Goal: Transaction & Acquisition: Purchase product/service

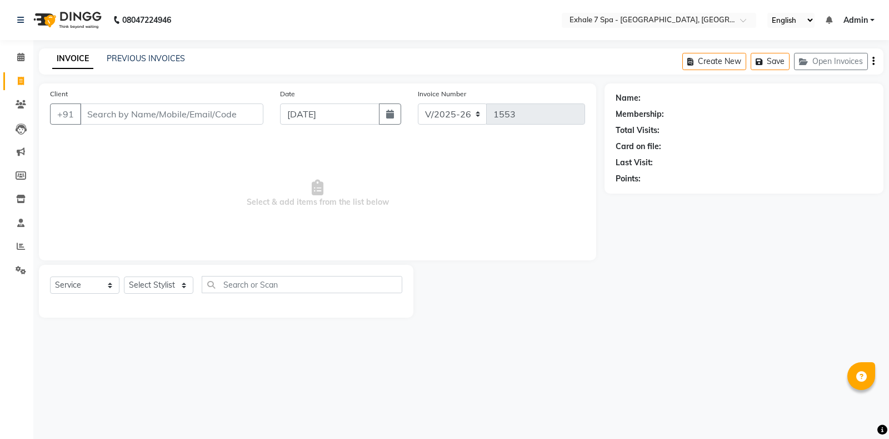
select select "4480"
select select "service"
click at [834, 62] on button "Open Invoices" at bounding box center [831, 61] width 74 height 17
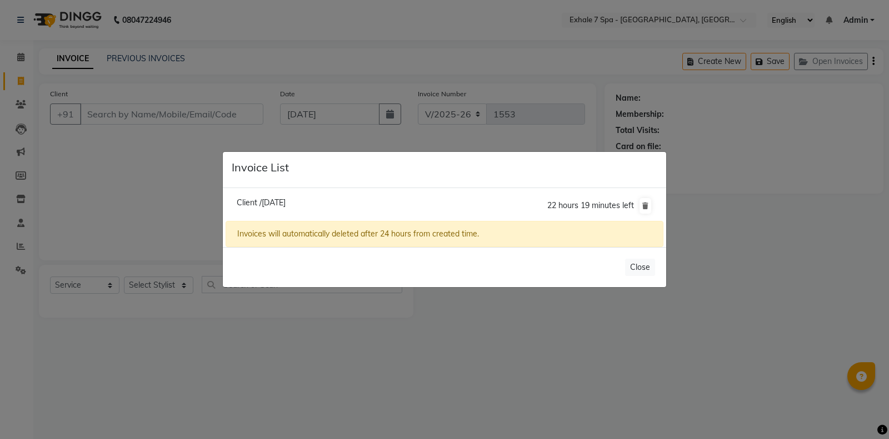
click at [286, 203] on span "Client /[DATE]" at bounding box center [261, 202] width 49 height 10
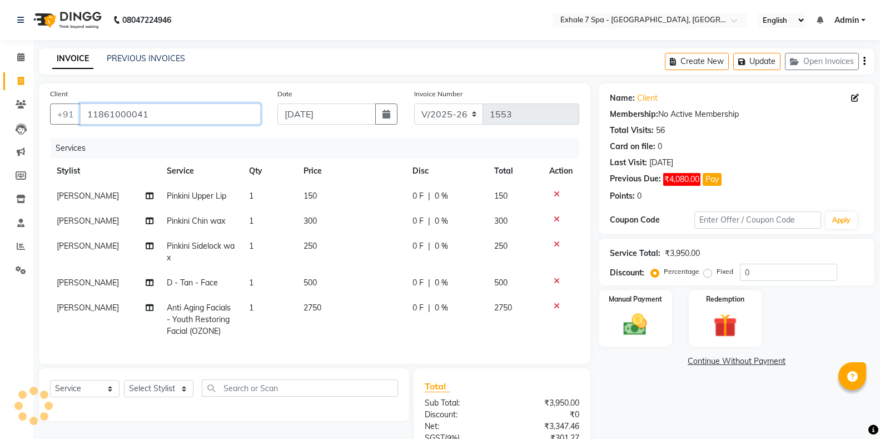
click at [198, 121] on input "11861000041" at bounding box center [170, 113] width 181 height 21
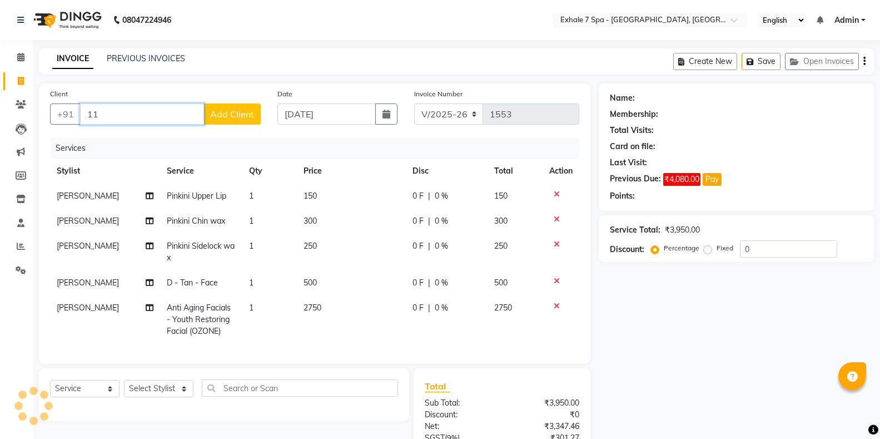
type input "1"
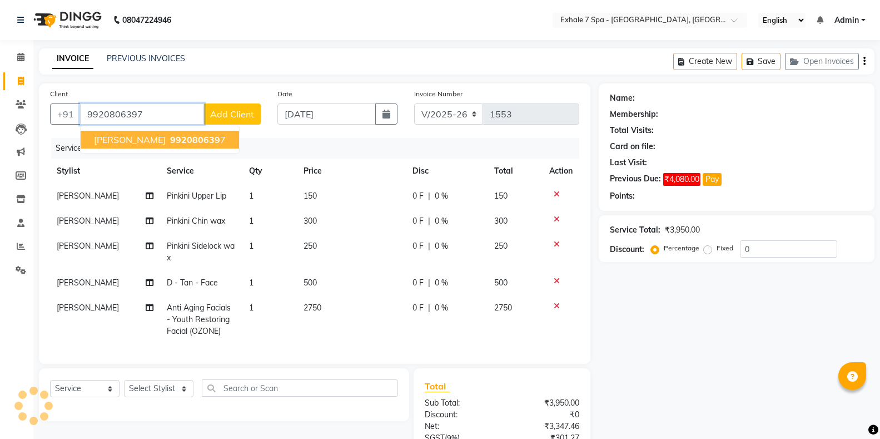
type input "9920806397"
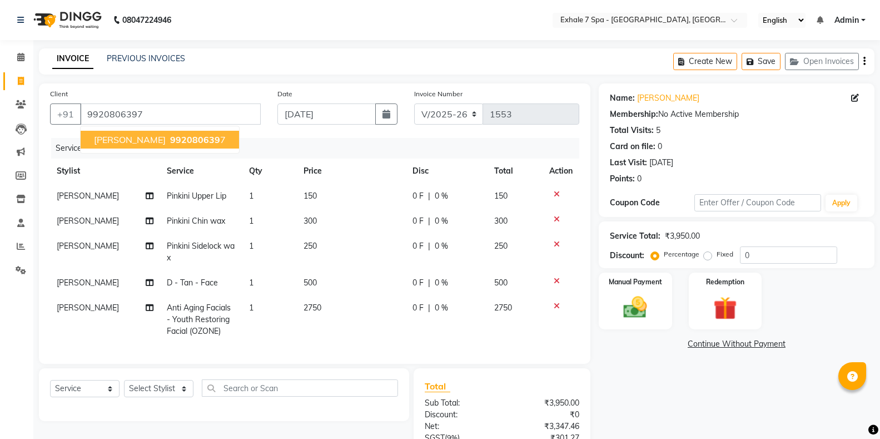
click at [170, 138] on span "992080639" at bounding box center [195, 139] width 50 height 11
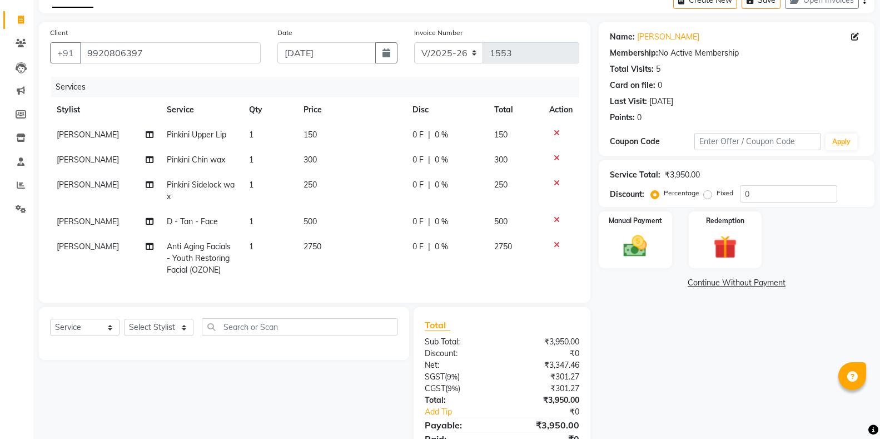
scroll to position [111, 0]
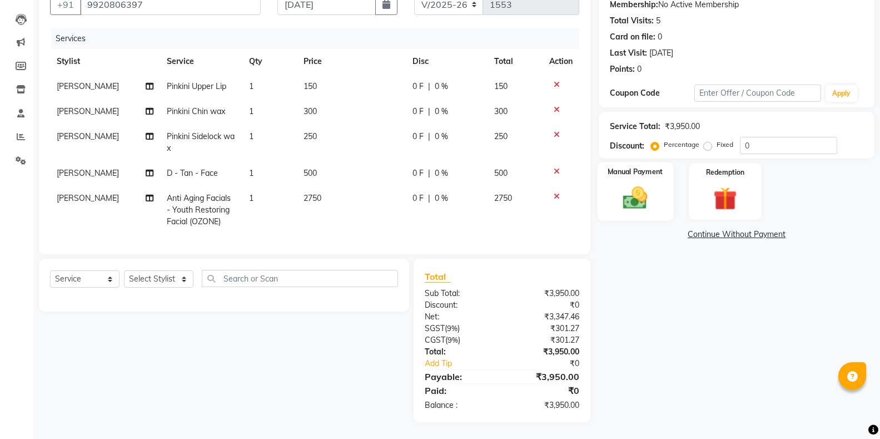
click at [625, 191] on img at bounding box center [634, 197] width 39 height 28
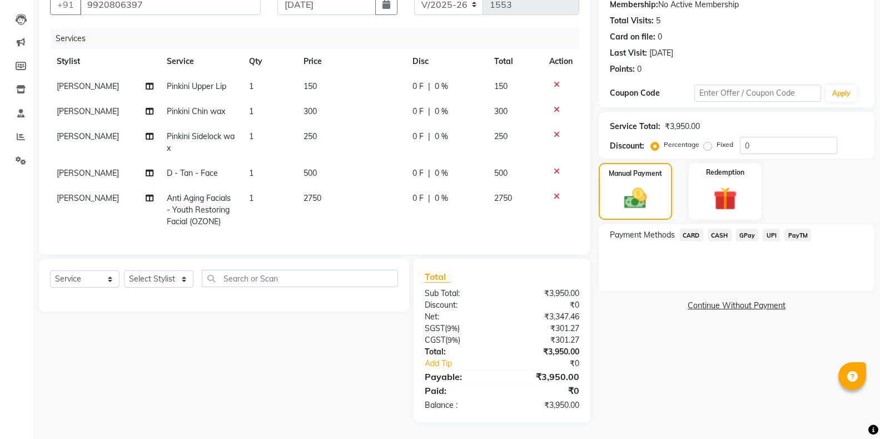
click at [714, 233] on span "CASH" at bounding box center [720, 234] width 24 height 13
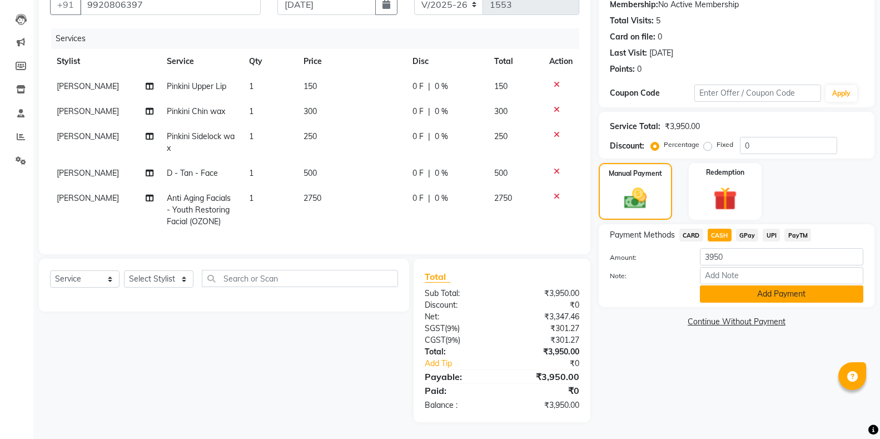
click at [743, 293] on button "Add Payment" at bounding box center [781, 293] width 163 height 17
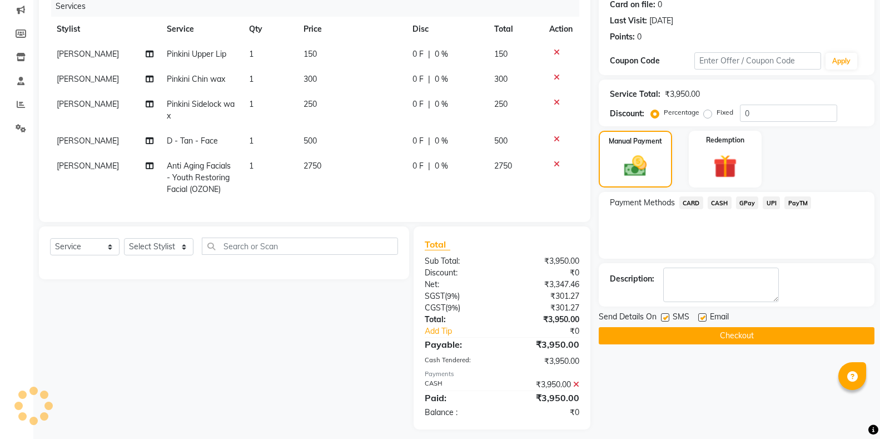
scroll to position [158, 0]
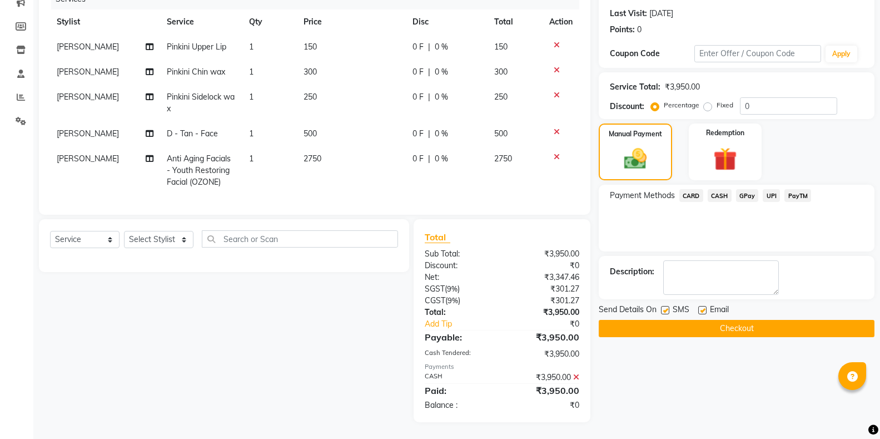
click at [665, 306] on label at bounding box center [665, 310] width 8 height 8
click at [665, 307] on input "checkbox" at bounding box center [664, 310] width 7 height 7
checkbox input "false"
click at [681, 320] on button "Checkout" at bounding box center [737, 328] width 276 height 17
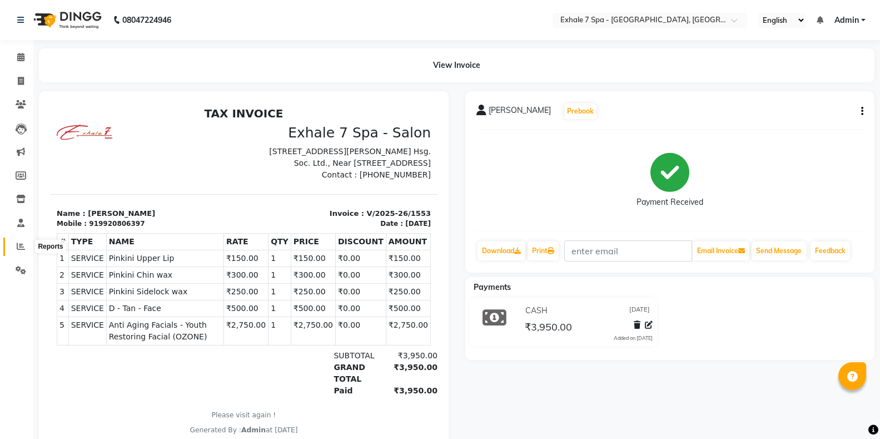
click at [22, 245] on icon at bounding box center [21, 246] width 8 height 8
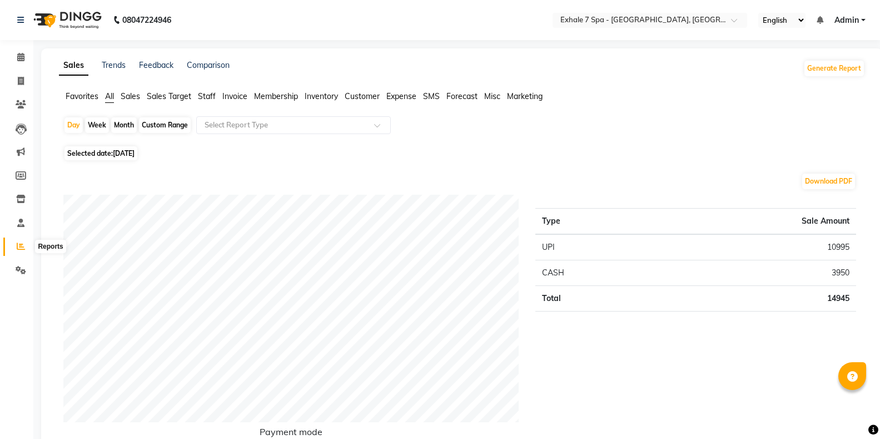
click at [18, 245] on icon at bounding box center [21, 246] width 8 height 8
click at [236, 94] on span "Invoice" at bounding box center [234, 96] width 25 height 10
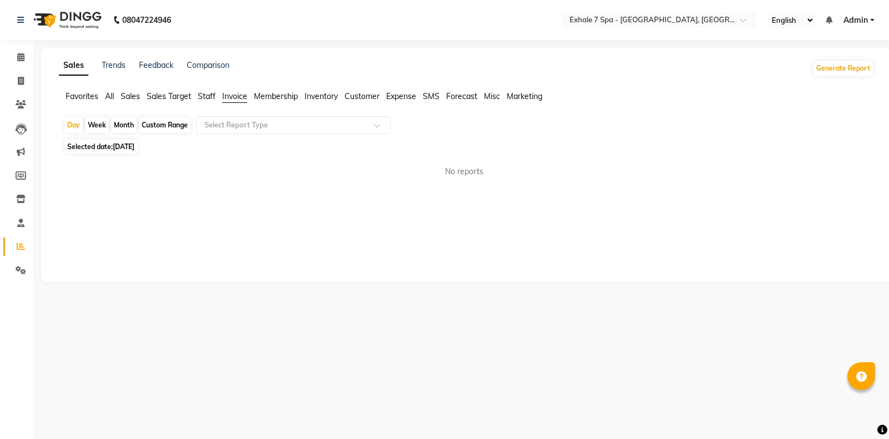
click at [87, 98] on span "Favorites" at bounding box center [82, 96] width 33 height 10
click at [21, 245] on icon at bounding box center [21, 246] width 8 height 8
click at [170, 125] on div "Custom Range" at bounding box center [165, 125] width 52 height 16
select select "9"
select select "2025"
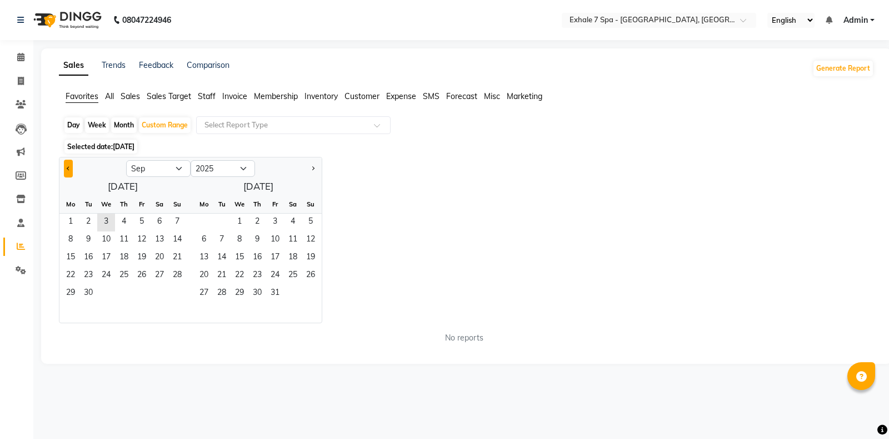
click at [71, 171] on button "Previous month" at bounding box center [68, 169] width 9 height 18
select select "8"
click at [128, 94] on span "Sales" at bounding box center [130, 96] width 19 height 10
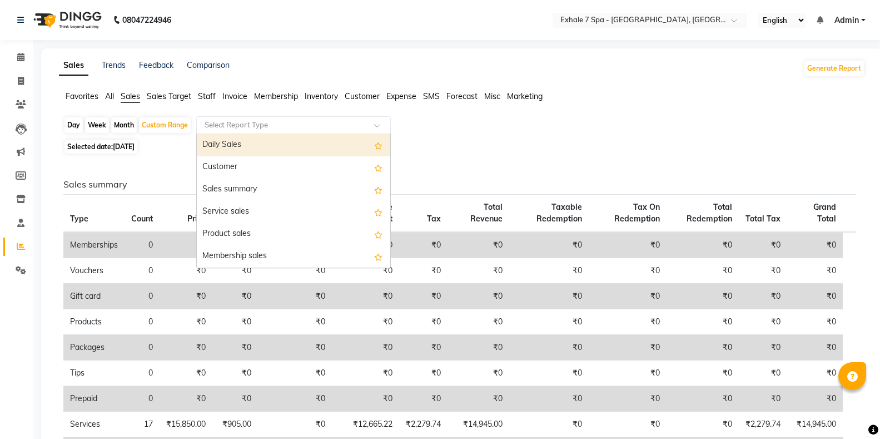
click at [225, 127] on input "text" at bounding box center [282, 125] width 160 height 11
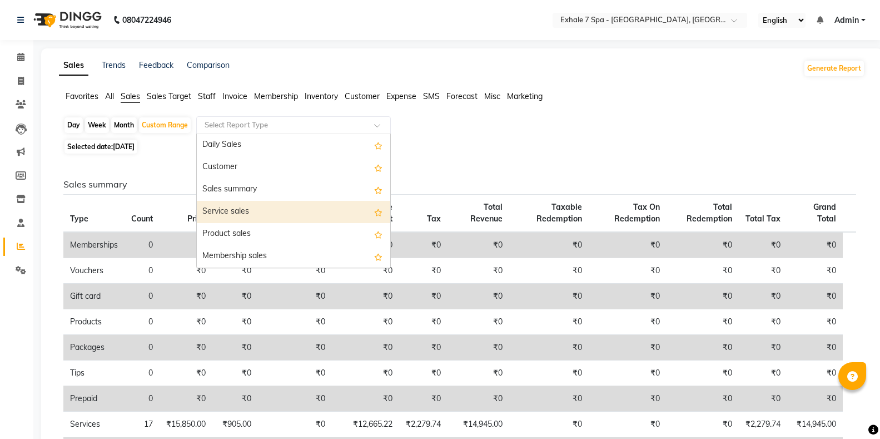
click at [251, 211] on div "Service sales" at bounding box center [293, 212] width 193 height 22
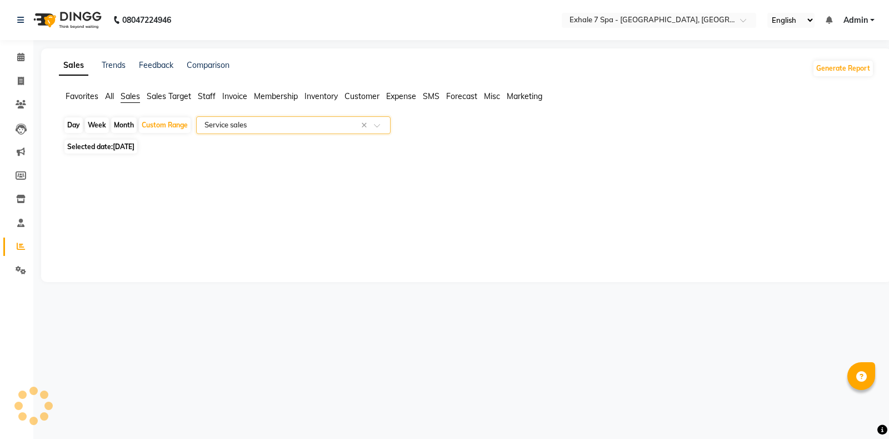
select select "full_report"
select select "csv"
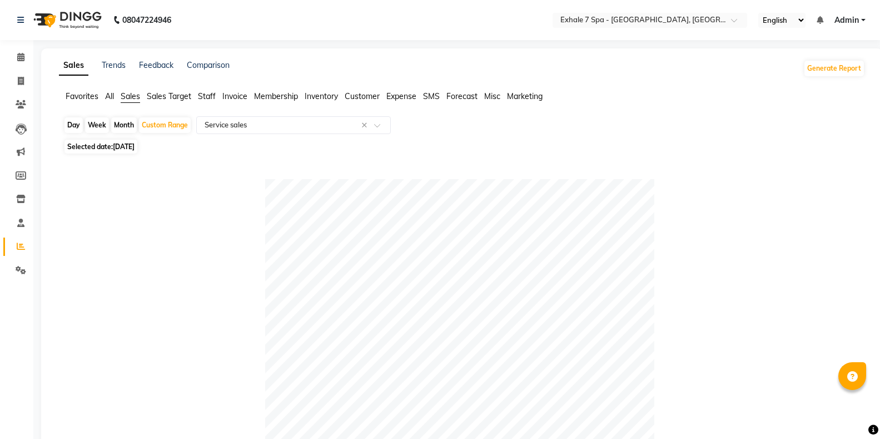
click at [124, 148] on span "[DATE]" at bounding box center [124, 146] width 22 height 8
select select "9"
select select "2025"
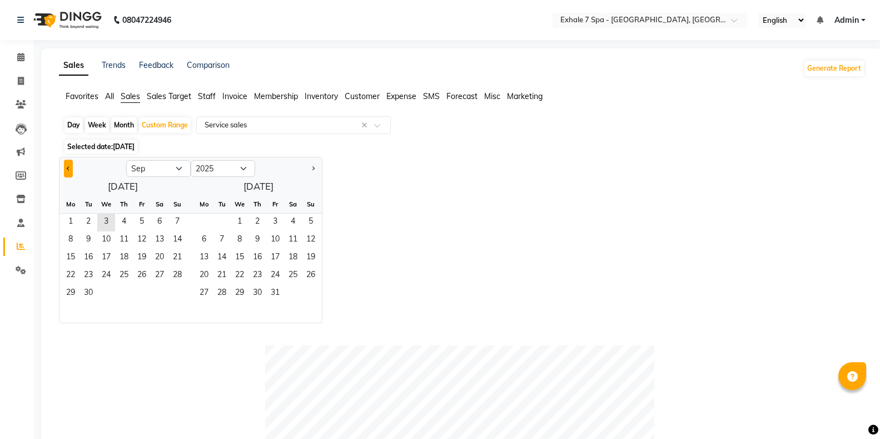
click at [69, 167] on span "Previous month" at bounding box center [69, 168] width 4 height 4
click at [162, 276] on span "26" at bounding box center [160, 276] width 18 height 18
click at [312, 167] on span "Next month" at bounding box center [313, 168] width 4 height 4
select select "8"
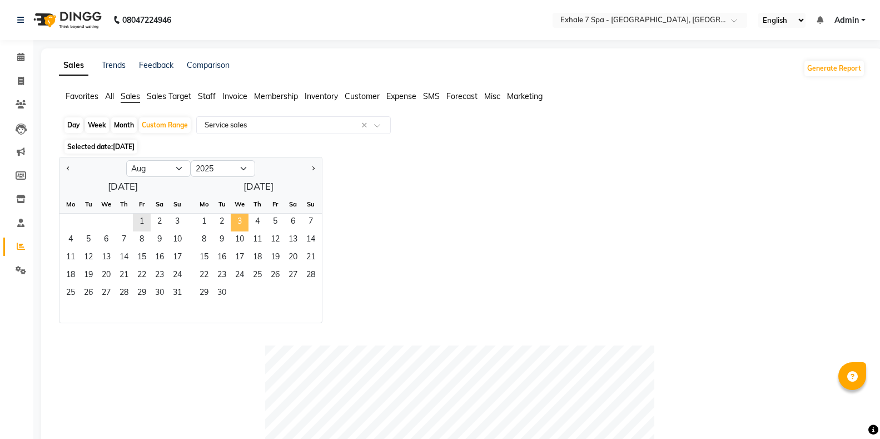
click at [239, 223] on span "3" at bounding box center [240, 222] width 18 height 18
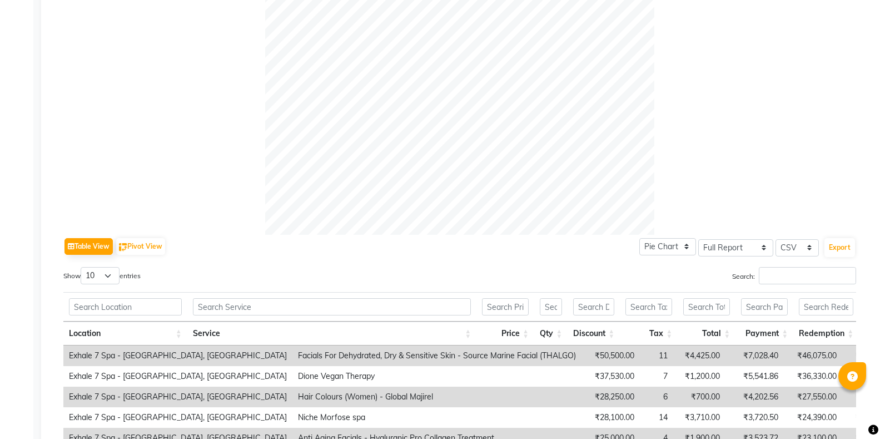
scroll to position [389, 0]
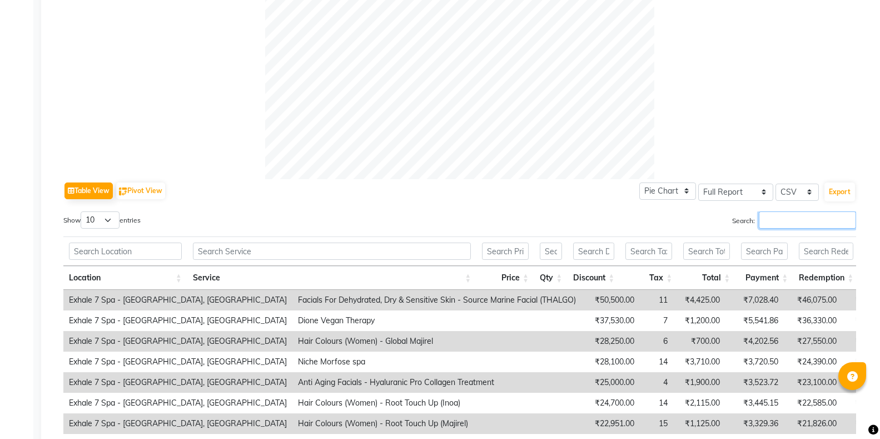
click at [761, 221] on input "Search:" at bounding box center [807, 219] width 97 height 17
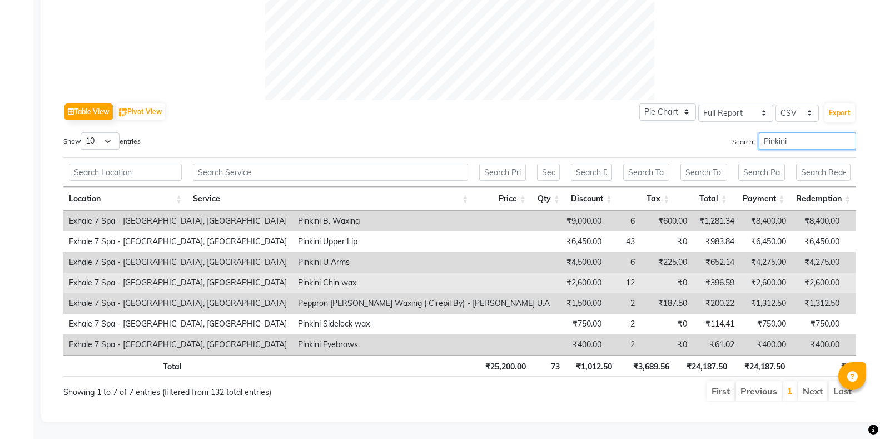
scroll to position [477, 0]
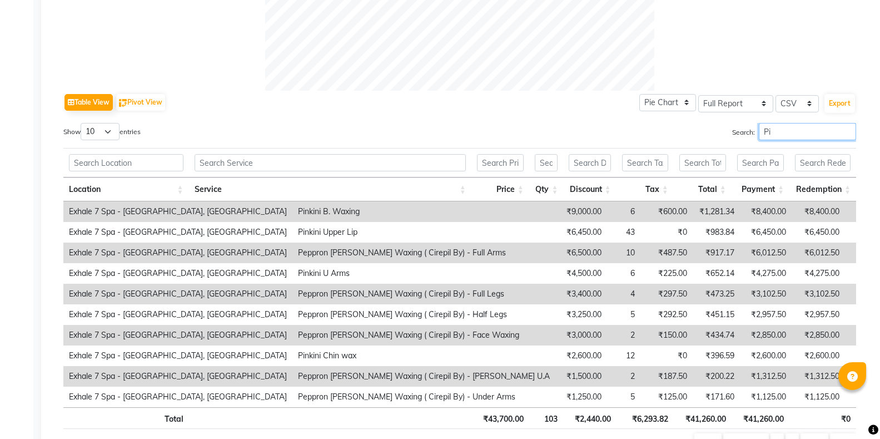
type input "P"
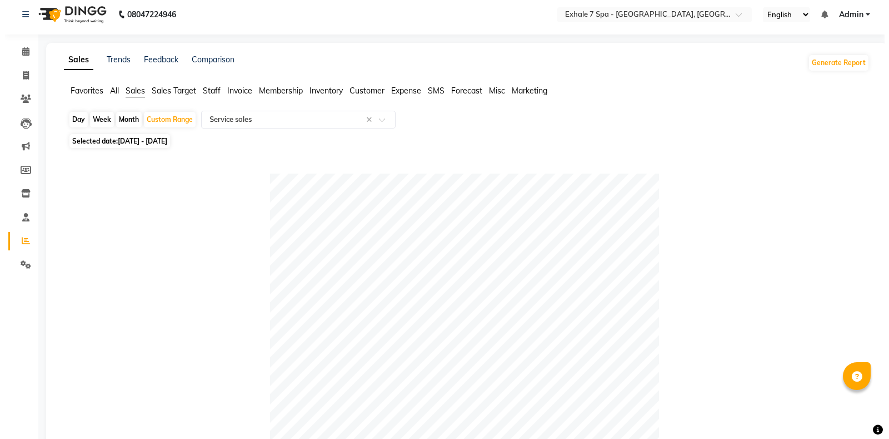
scroll to position [0, 0]
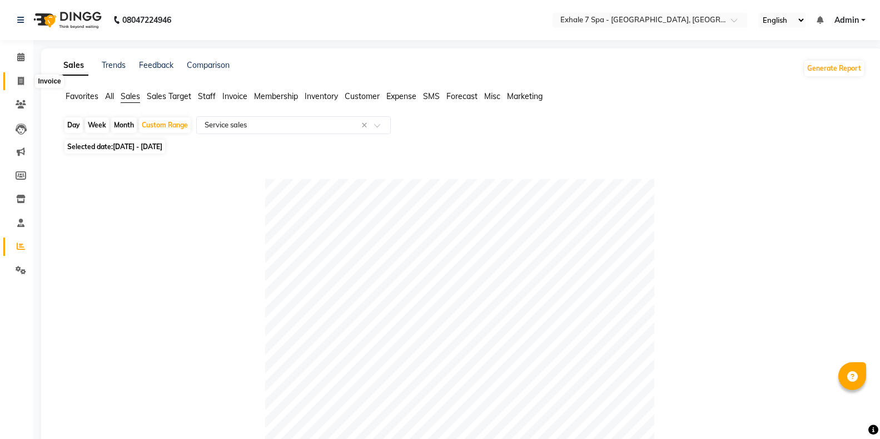
type input "Face wax"
click at [18, 80] on icon at bounding box center [21, 81] width 6 height 8
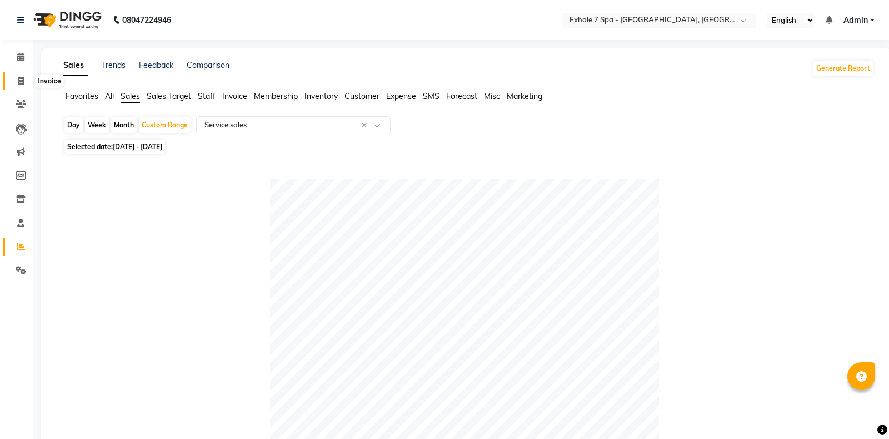
select select "4480"
select select "service"
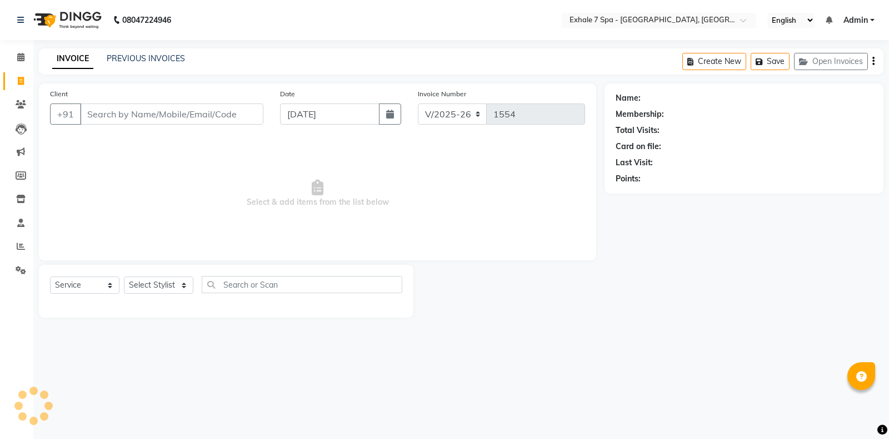
drag, startPoint x: 679, startPoint y: 251, endPoint x: 619, endPoint y: 218, distance: 68.7
click at [679, 251] on div "Name: Membership: Total Visits: Card on file: Last Visit: Points:" at bounding box center [748, 200] width 287 height 234
click at [151, 58] on link "PREVIOUS INVOICES" at bounding box center [146, 58] width 78 height 10
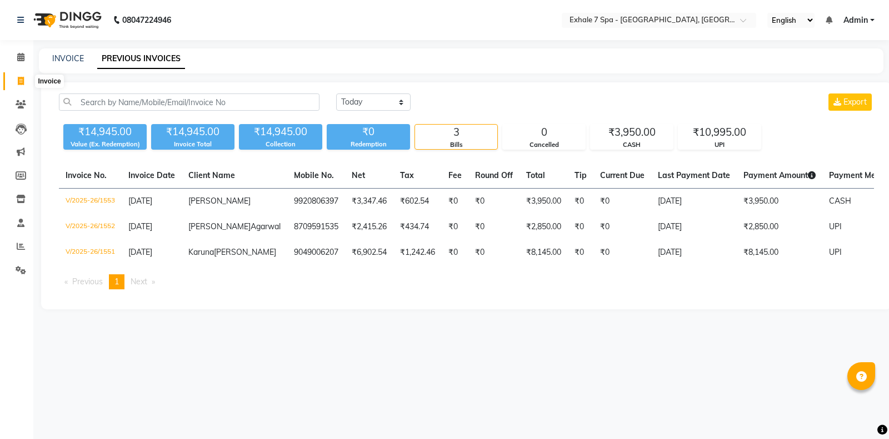
click at [20, 81] on icon at bounding box center [21, 81] width 6 height 8
select select "service"
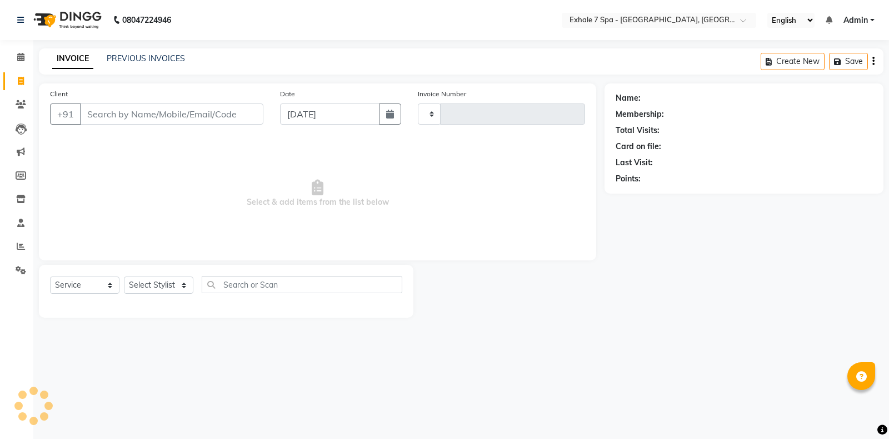
type input "1554"
select select "4480"
